Goal: Information Seeking & Learning: Check status

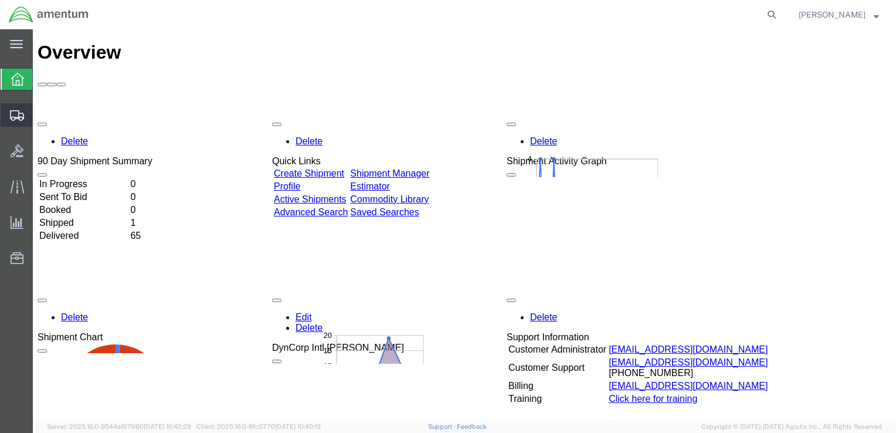
click at [0, 0] on span "Shipment Manager" at bounding box center [0, 0] width 0 height 0
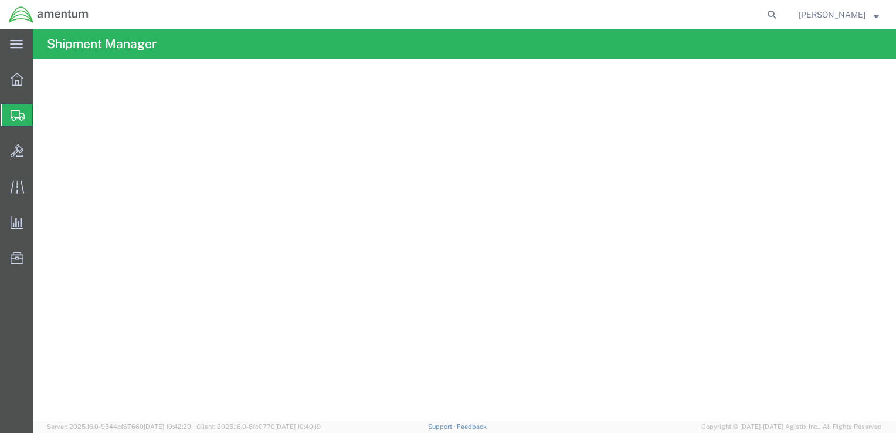
click at [0, 0] on span "Shipment Manager" at bounding box center [0, 0] width 0 height 0
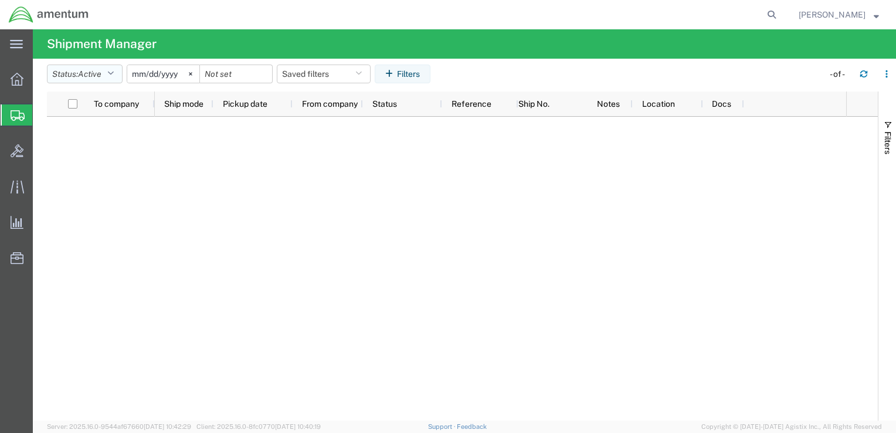
click at [110, 74] on icon "button" at bounding box center [110, 74] width 6 height 8
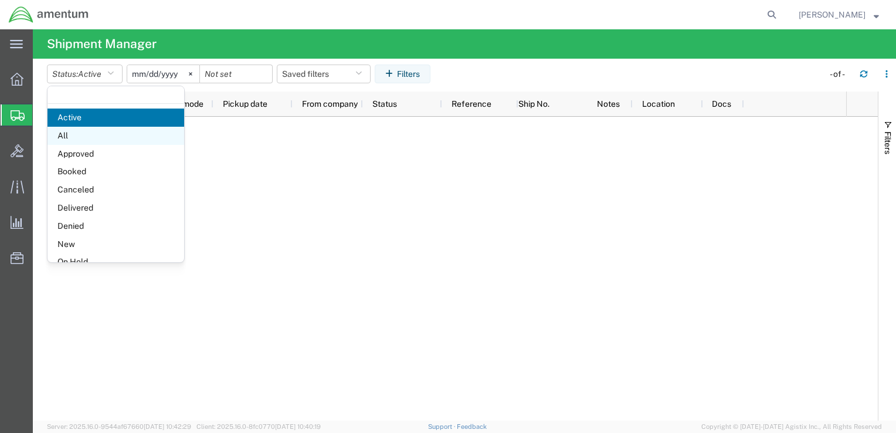
click at [90, 136] on span "All" at bounding box center [115, 136] width 137 height 18
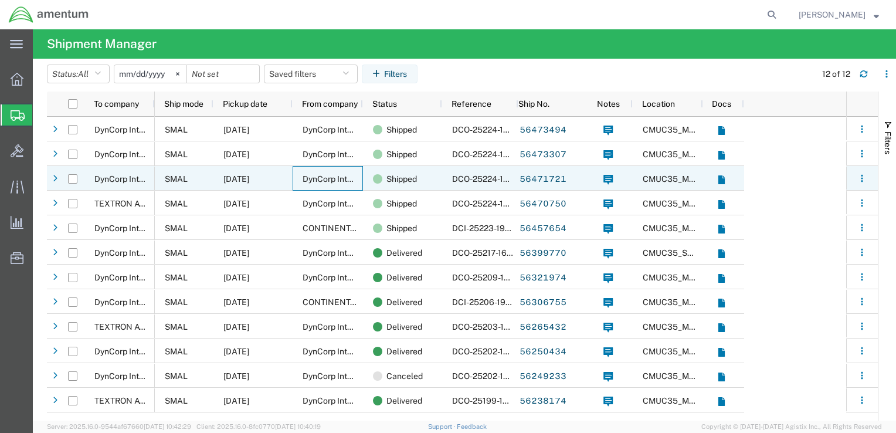
click at [298, 171] on div "DynCorp International LLC" at bounding box center [328, 178] width 70 height 25
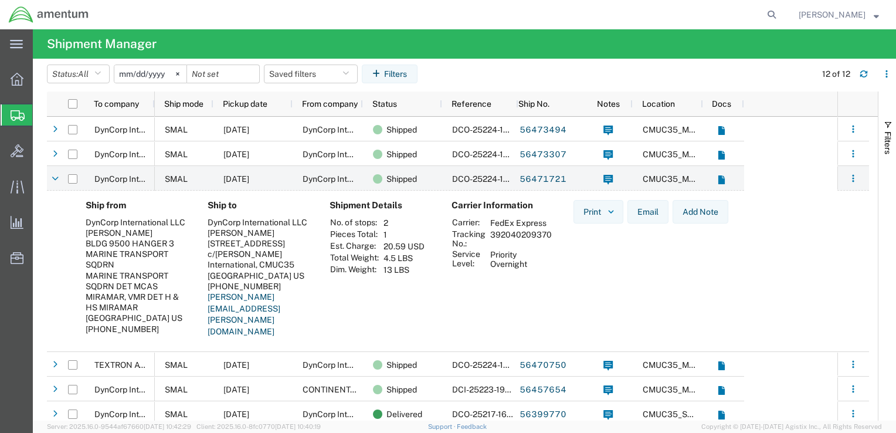
click at [295, 249] on div "[STREET_ADDRESS]" at bounding box center [259, 243] width 103 height 11
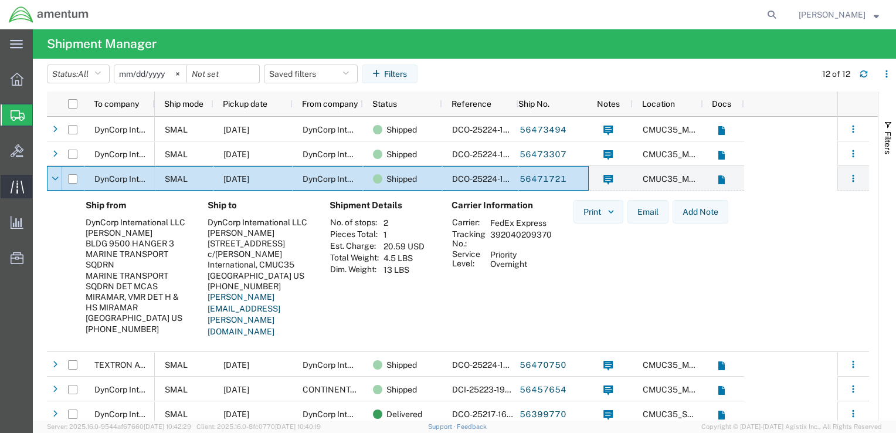
click at [7, 185] on div at bounding box center [17, 186] width 33 height 23
click at [40, 195] on span "Traffic" at bounding box center [36, 186] width 8 height 23
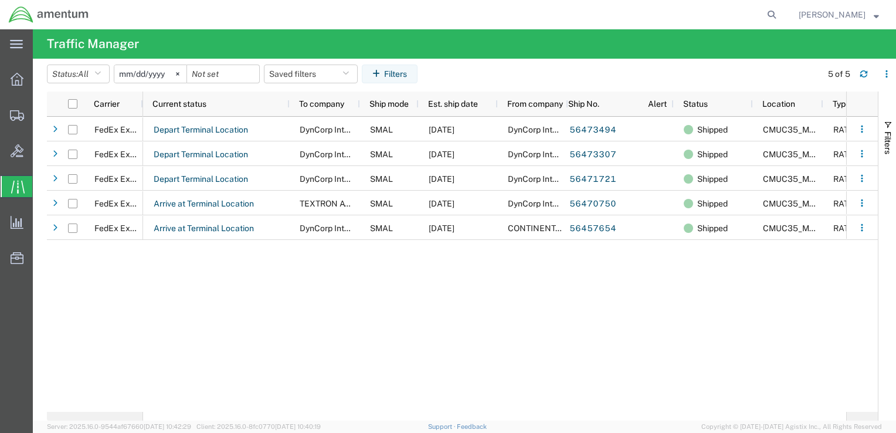
click at [248, 264] on div "Depart Terminal Location DynCorp International LLC SMAL [DATE] DynCorp Internat…" at bounding box center [494, 264] width 703 height 295
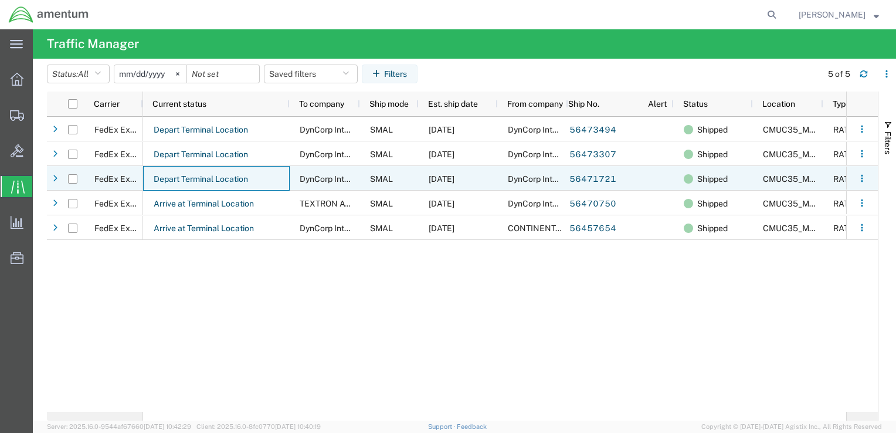
click at [281, 179] on div "Depart Terminal Location" at bounding box center [216, 178] width 147 height 25
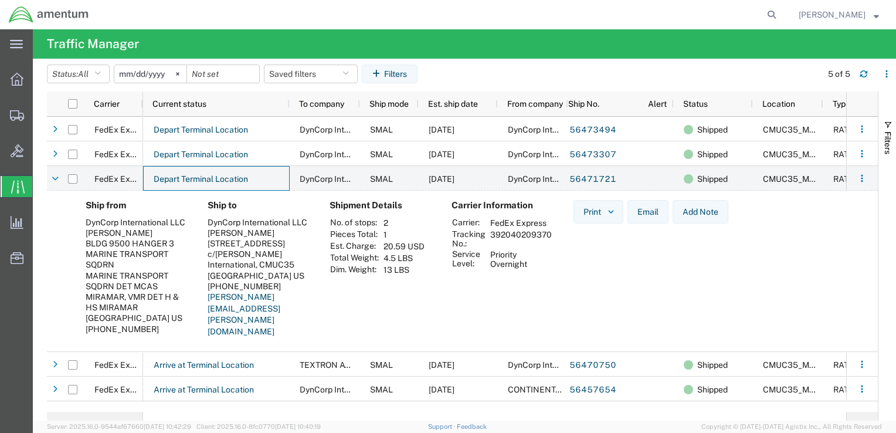
click at [288, 240] on div "[STREET_ADDRESS]" at bounding box center [259, 243] width 103 height 11
click at [507, 232] on td "392040209370" at bounding box center [521, 239] width 70 height 20
